Goal: Download file/media

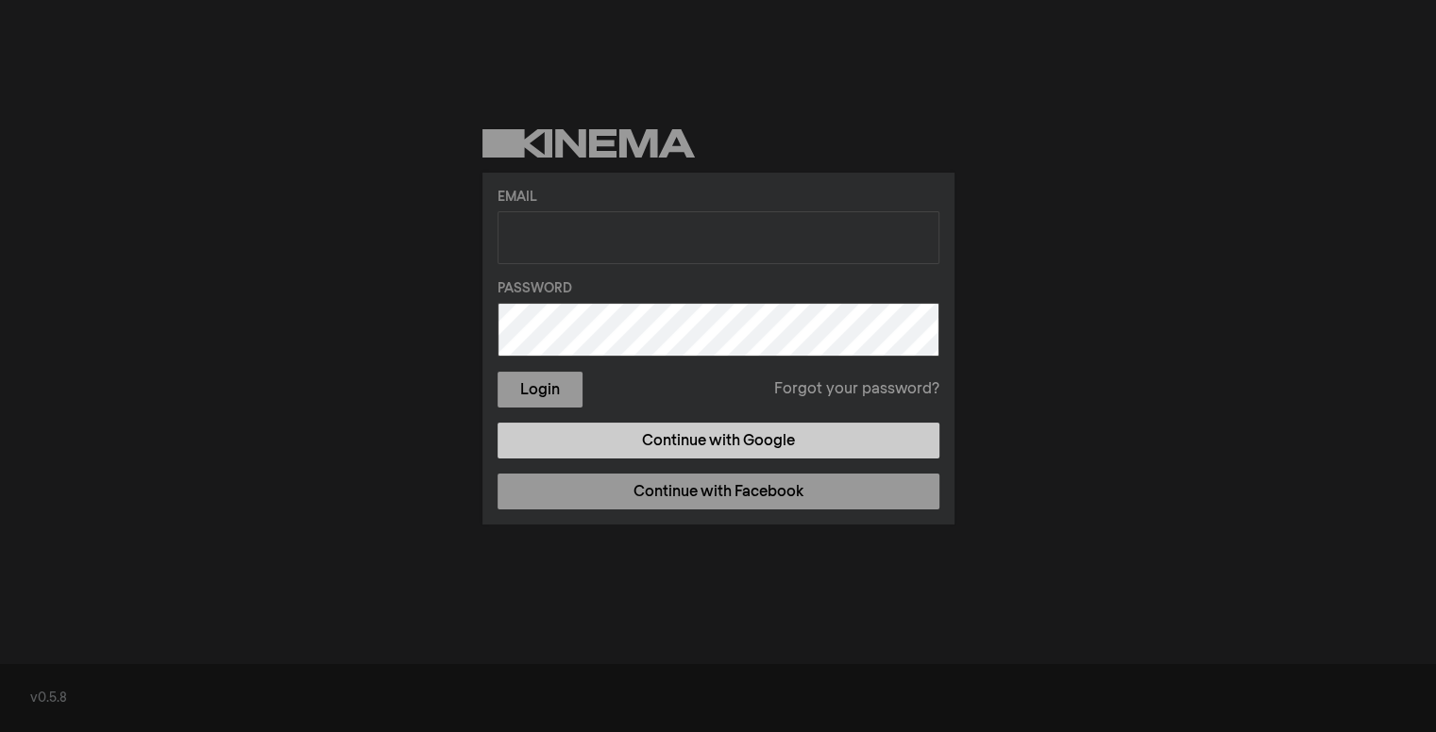
click at [654, 458] on link "Continue with Google" at bounding box center [718, 441] width 442 height 36
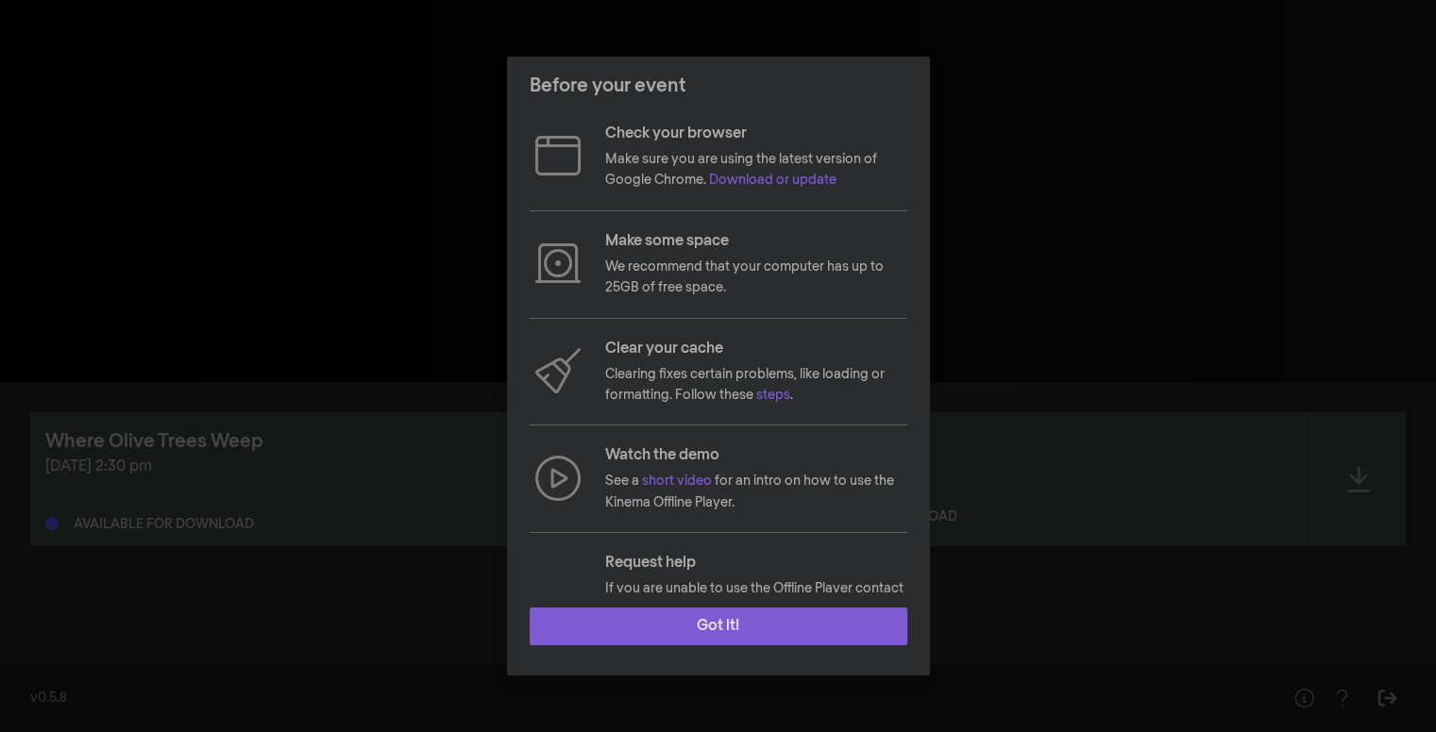
click at [701, 616] on button "Got it!" at bounding box center [719, 627] width 378 height 38
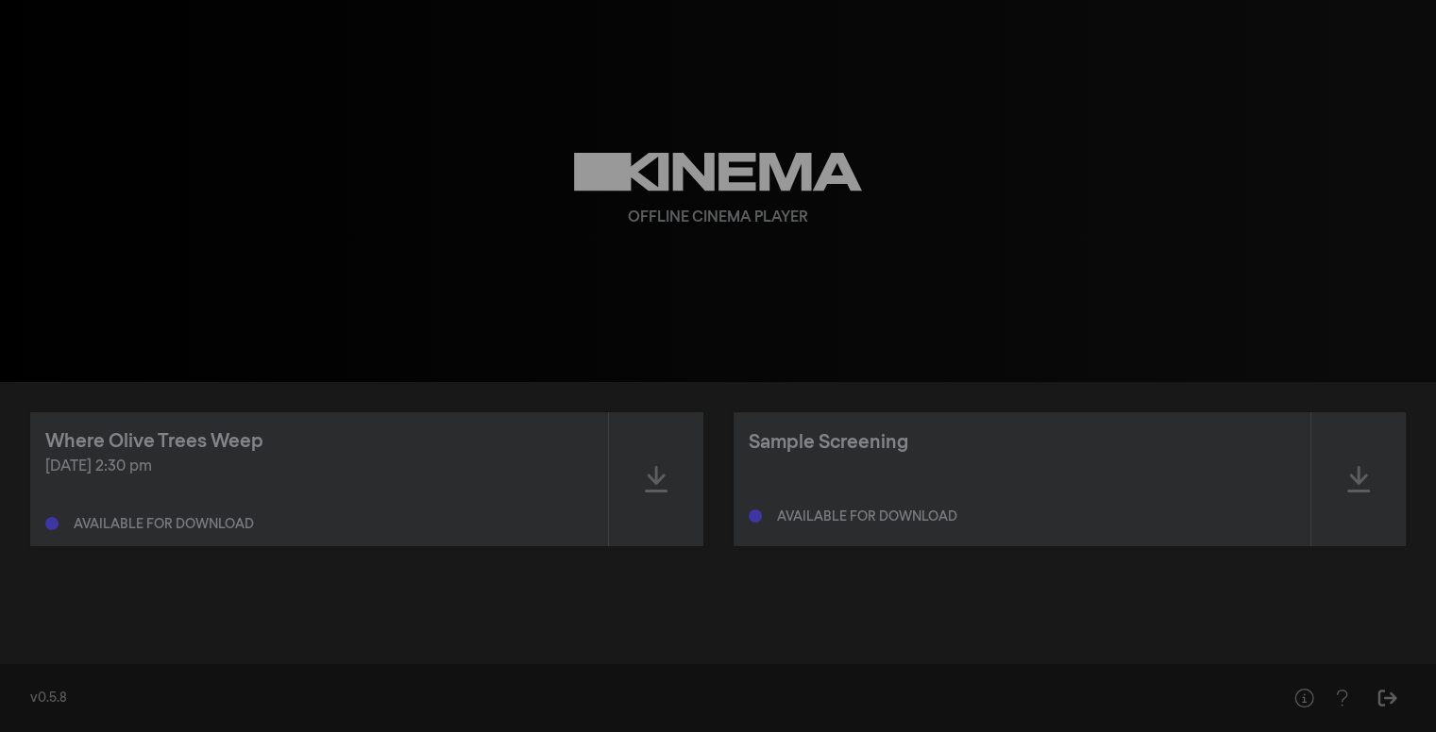
click at [159, 519] on div "Available for download" at bounding box center [164, 524] width 180 height 13
click at [665, 473] on icon at bounding box center [656, 479] width 23 height 30
